Goal: Find specific page/section

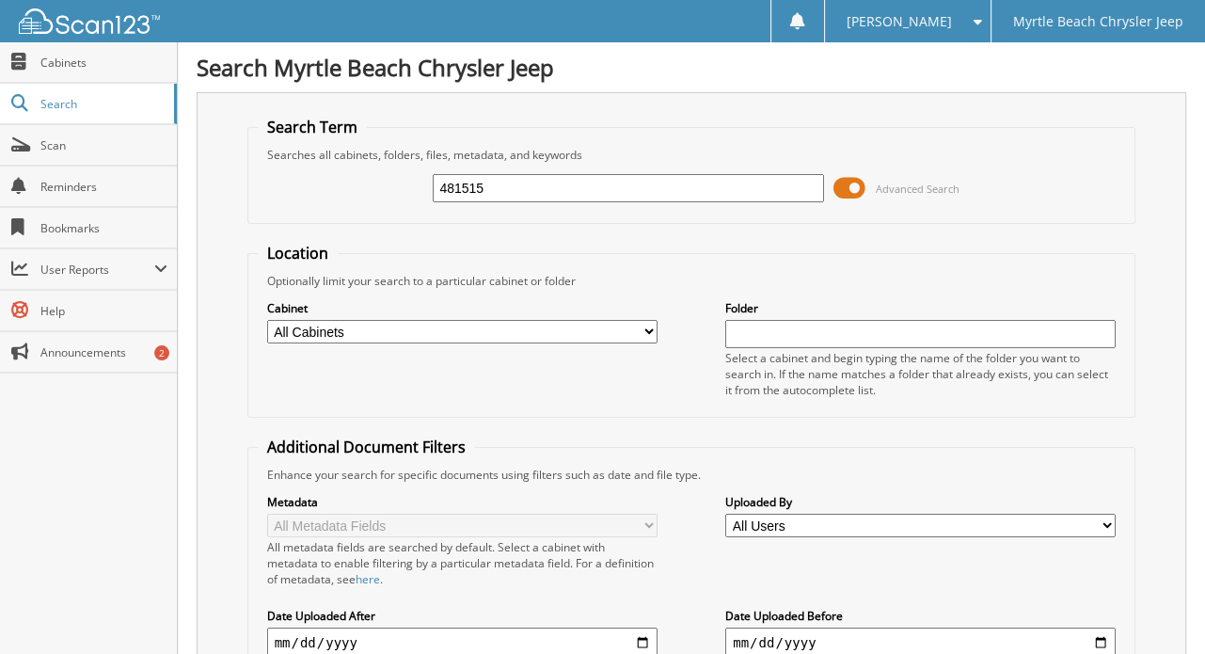
type input "481515"
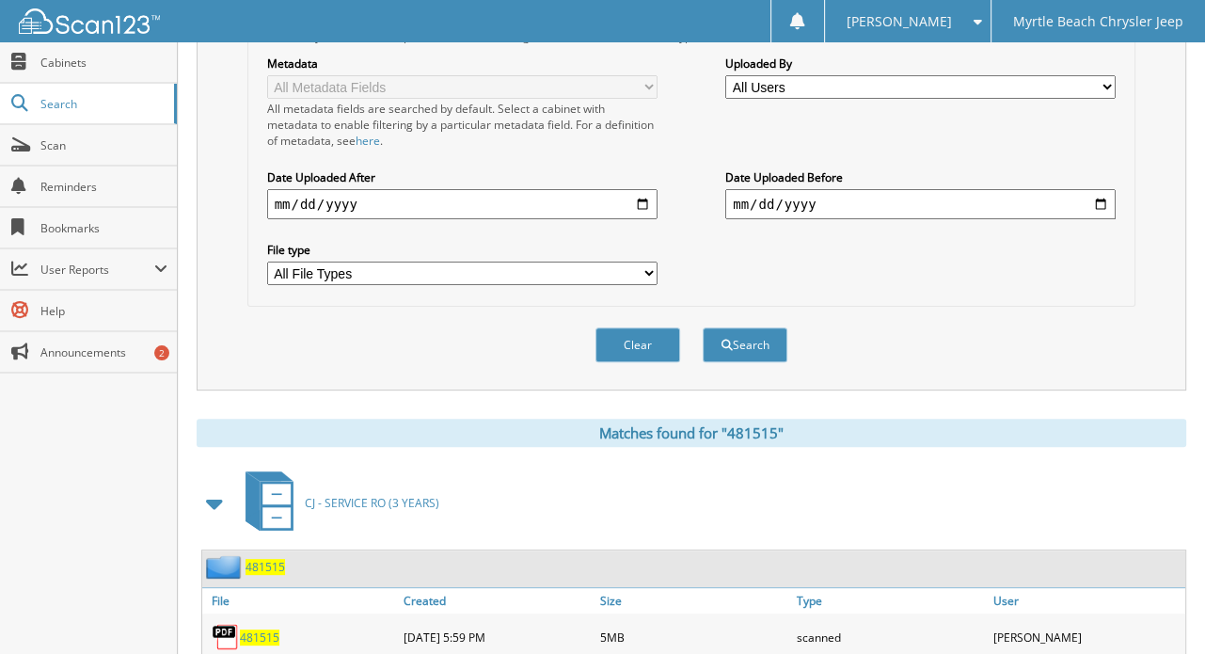
scroll to position [470, 0]
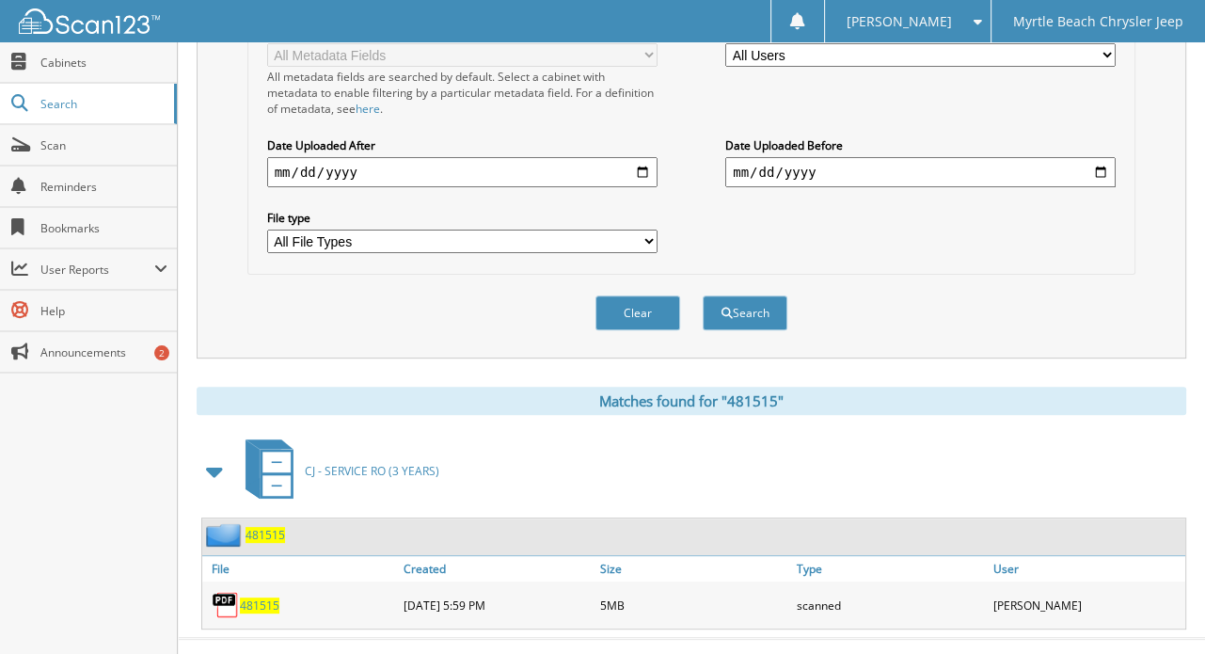
click at [252, 597] on span "481515" at bounding box center [260, 605] width 40 height 16
